Goal: Task Accomplishment & Management: Manage account settings

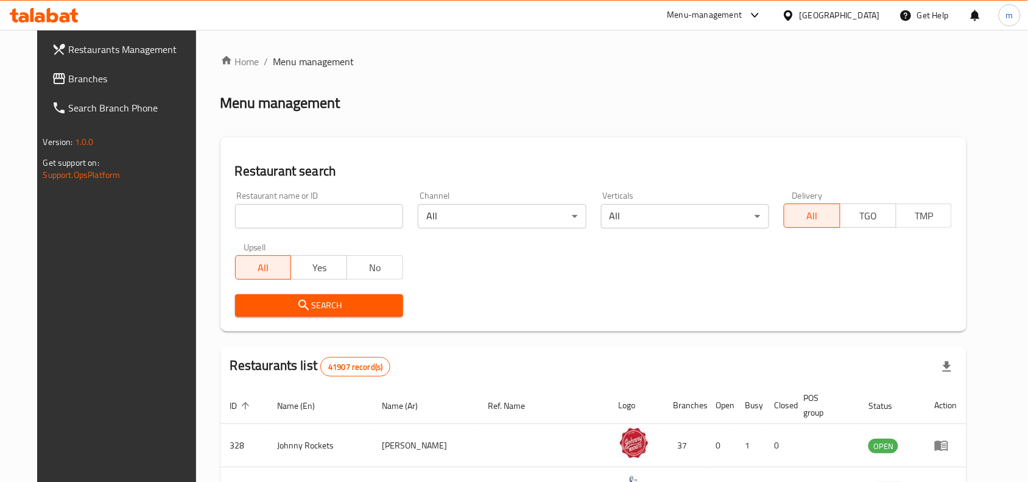
click at [69, 78] on span "Branches" at bounding box center [134, 78] width 130 height 15
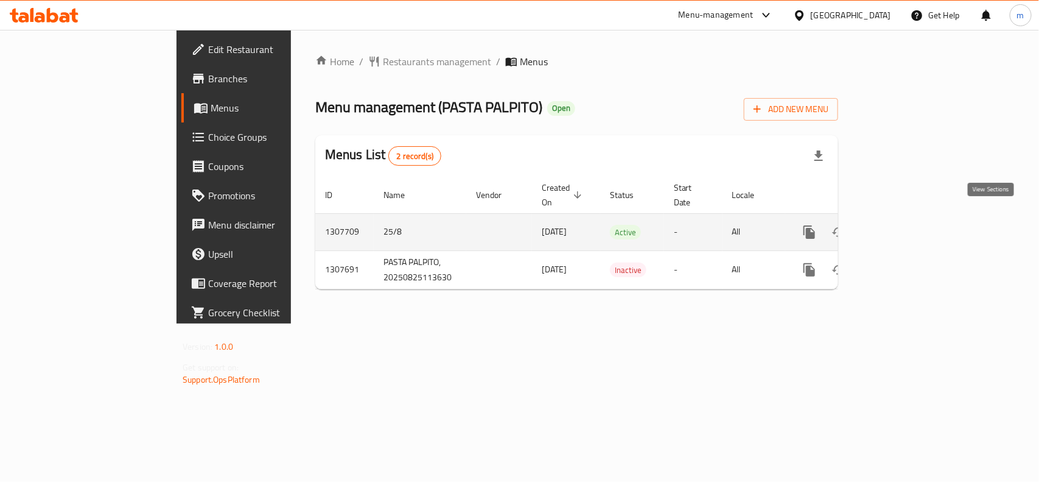
click at [905, 225] on icon "enhanced table" at bounding box center [897, 232] width 15 height 15
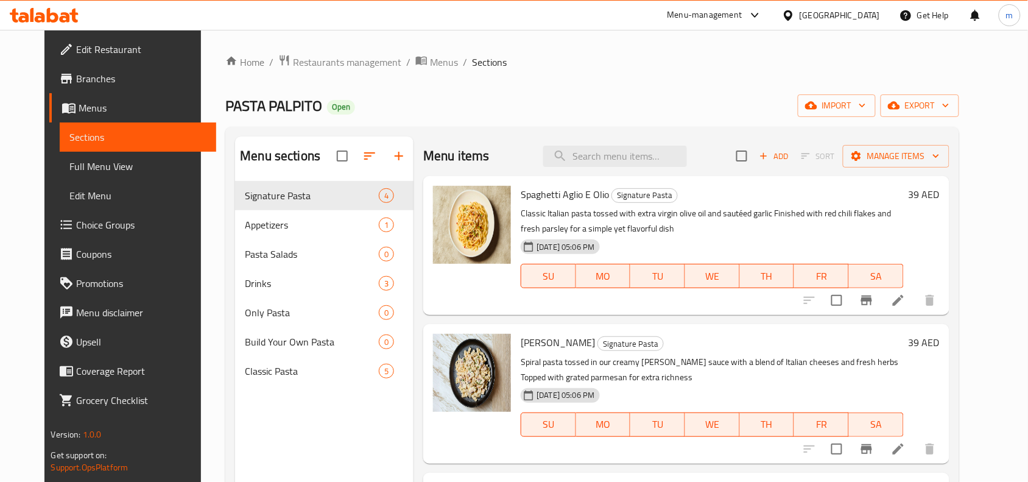
click at [76, 230] on span "Choice Groups" at bounding box center [141, 224] width 130 height 15
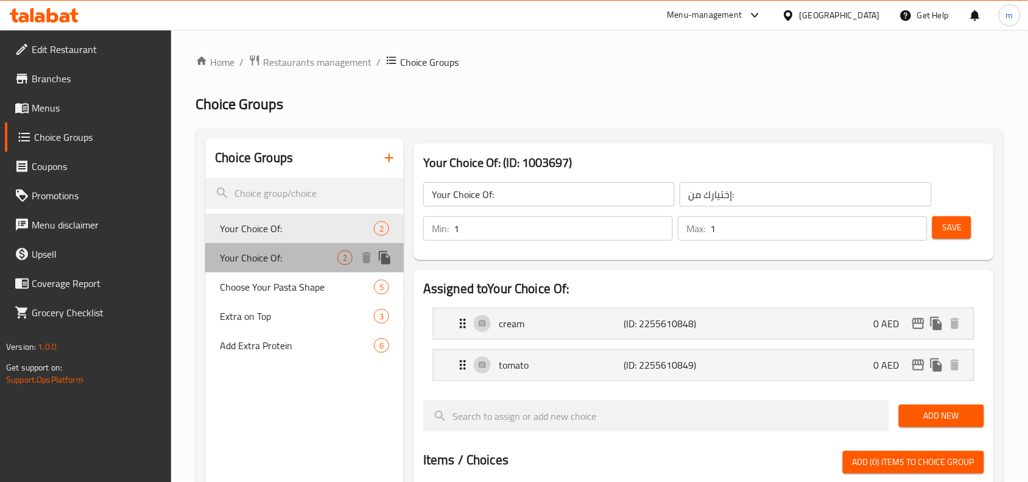
click at [275, 261] on span "Your Choice Of:" at bounding box center [279, 257] width 118 height 15
type input "2"
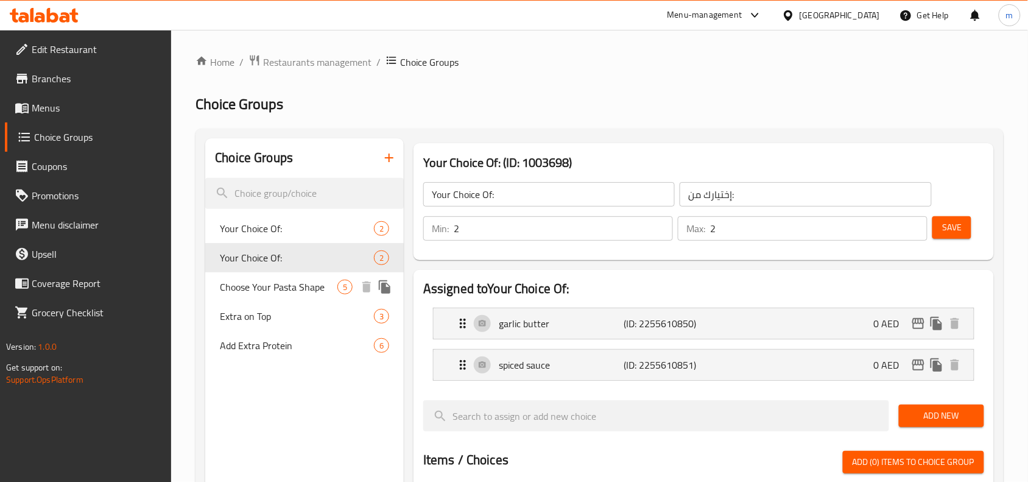
click at [276, 288] on span "Choose Your Pasta Shape" at bounding box center [279, 286] width 118 height 15
type input "Choose Your Pasta Shape"
type input "اختر شكل المعكرونة الخاص بك"
type input "1"
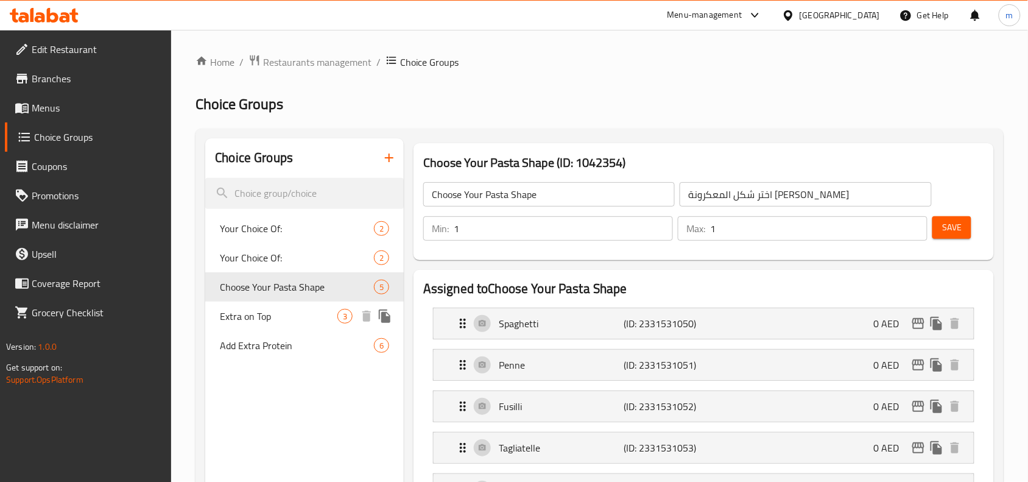
click at [259, 328] on div "Extra on Top 3" at bounding box center [304, 315] width 198 height 29
type input "Extra on Top"
type input "إضافي في الأعلى"
type input "0"
type input "3"
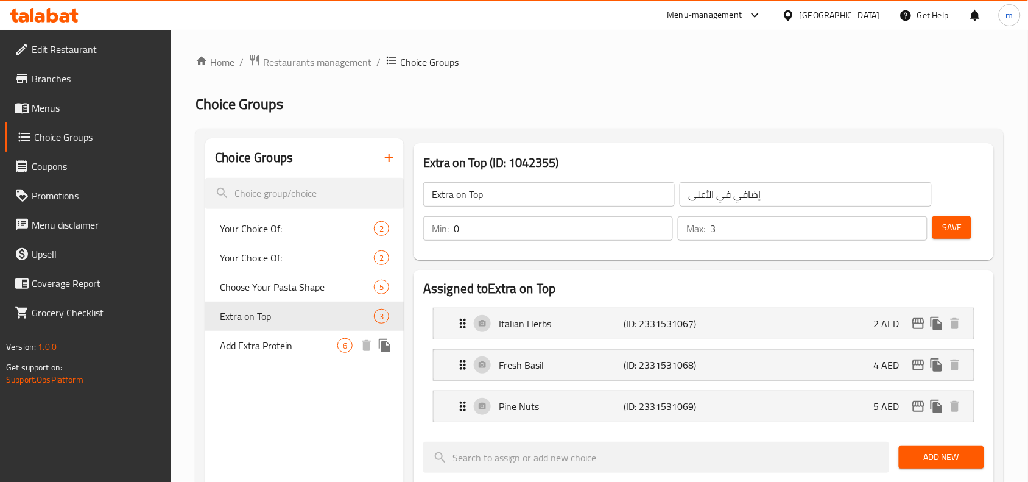
click at [275, 345] on span "Add Extra Protein" at bounding box center [279, 345] width 118 height 15
type input "Add Extra Protein"
type input "إضافة المزيد من البروتين"
type input "6"
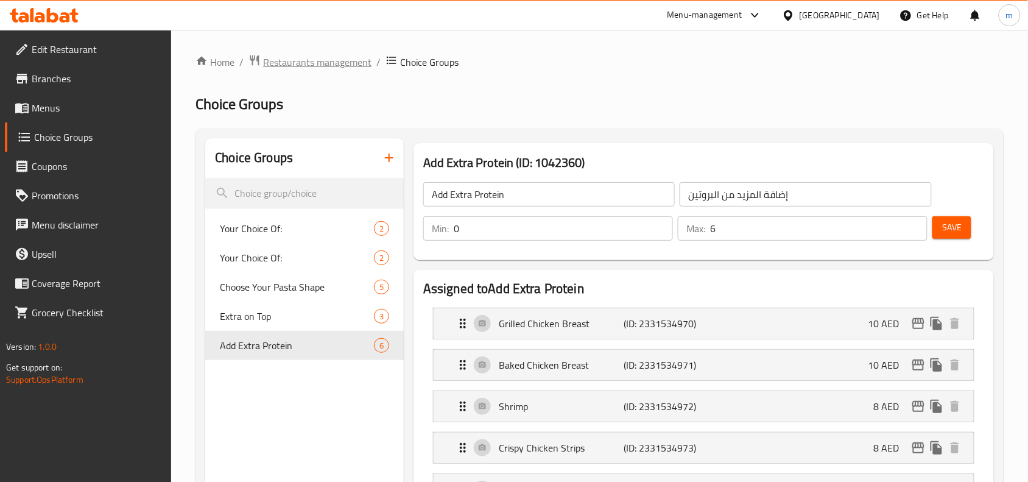
click at [306, 58] on span "Restaurants management" at bounding box center [317, 62] width 108 height 15
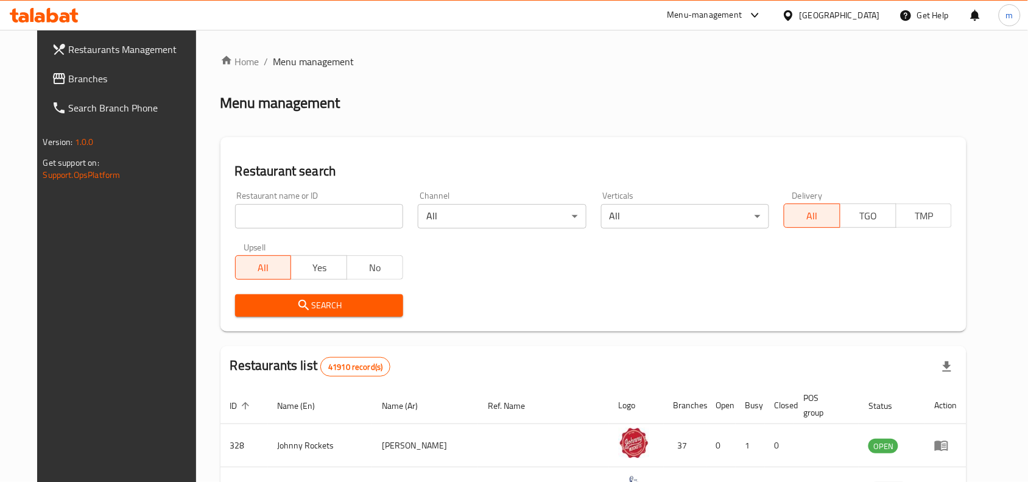
click at [96, 84] on span "Branches" at bounding box center [134, 78] width 130 height 15
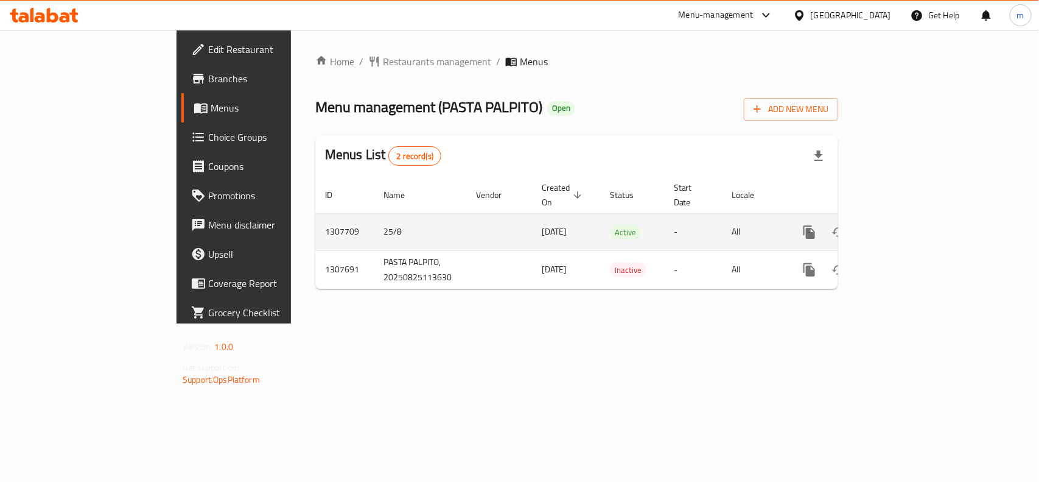
click at [903, 226] on icon "enhanced table" at bounding box center [897, 231] width 11 height 11
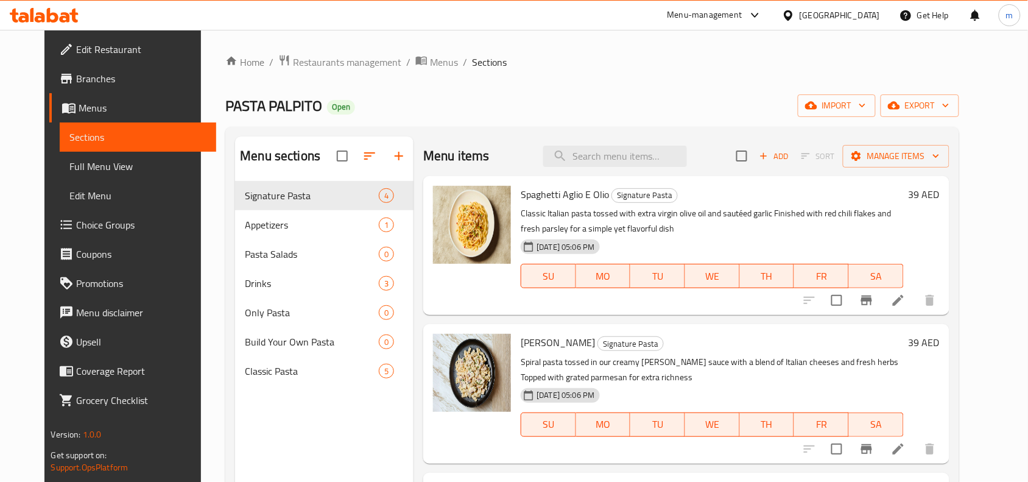
click at [83, 227] on span "Choice Groups" at bounding box center [141, 224] width 130 height 15
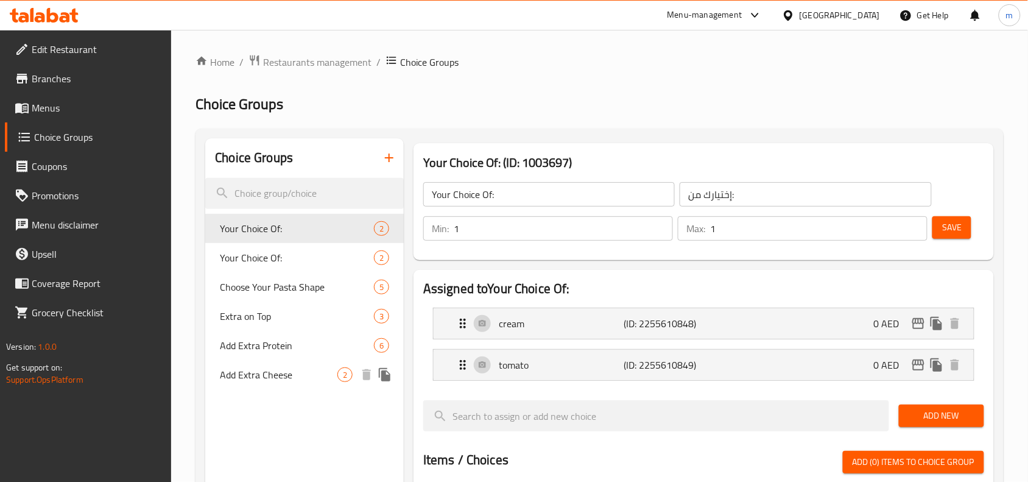
click at [268, 379] on span "Add Extra Cheese" at bounding box center [279, 374] width 118 height 15
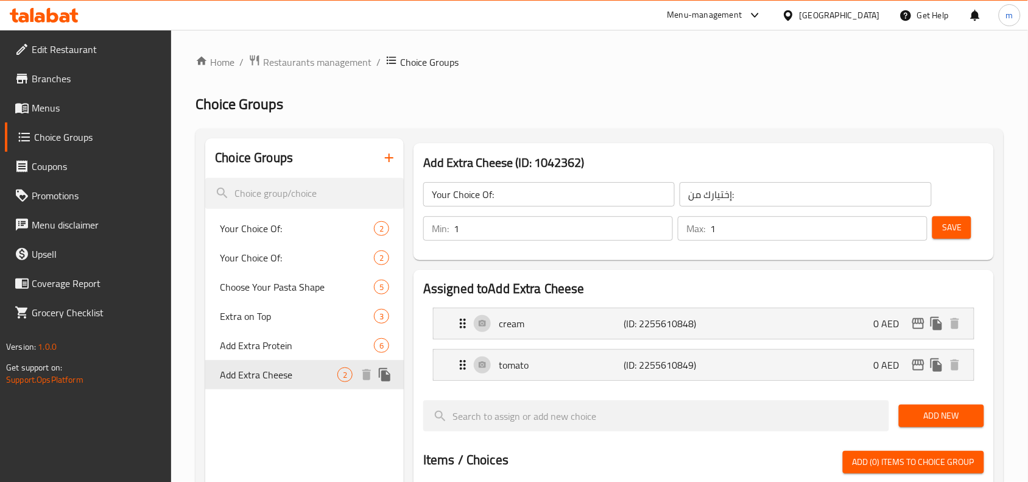
type input "Add Extra Cheese"
type input "أضف المزيد من الجبن"
type input "0"
type input "2"
